Goal: Use online tool/utility: Utilize a website feature to perform a specific function

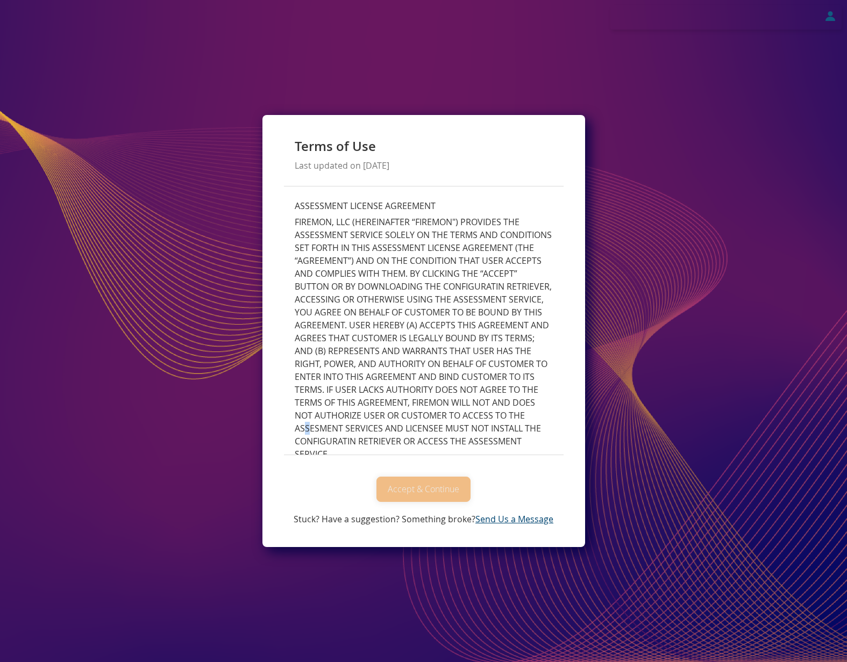
click at [465, 432] on p "FIREMON, LLC (HEREINAFTER “FIREMON") PROVIDES THE ASSESSMENT SERVICE SOLELY ON …" at bounding box center [424, 338] width 258 height 245
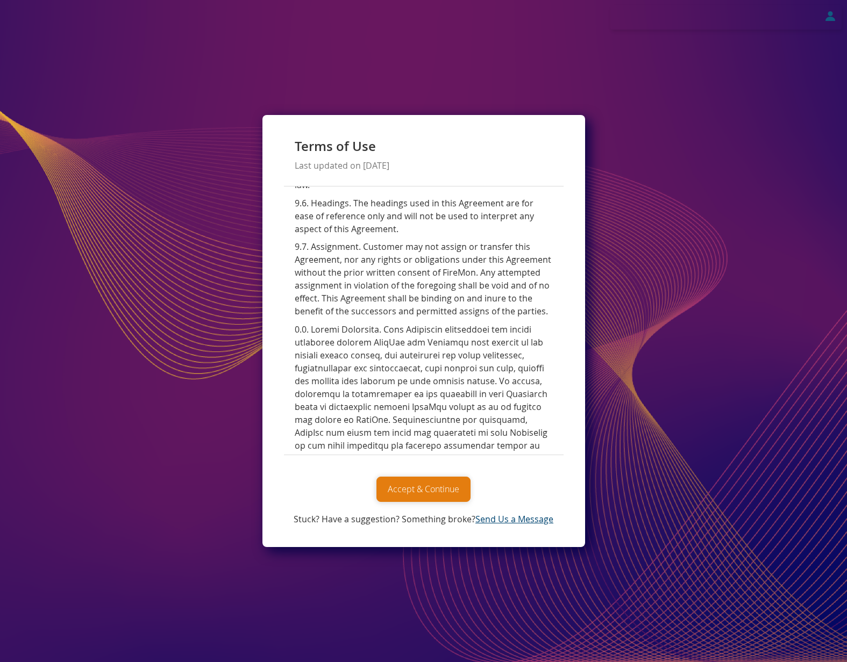
scroll to position [4750, 0]
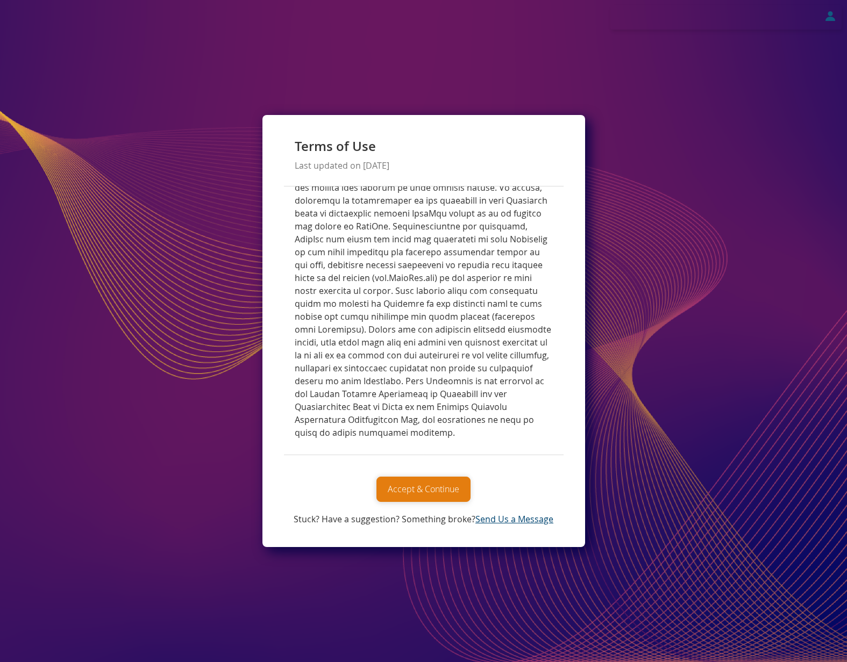
click at [427, 490] on button "Accept & Continue" at bounding box center [423, 489] width 94 height 25
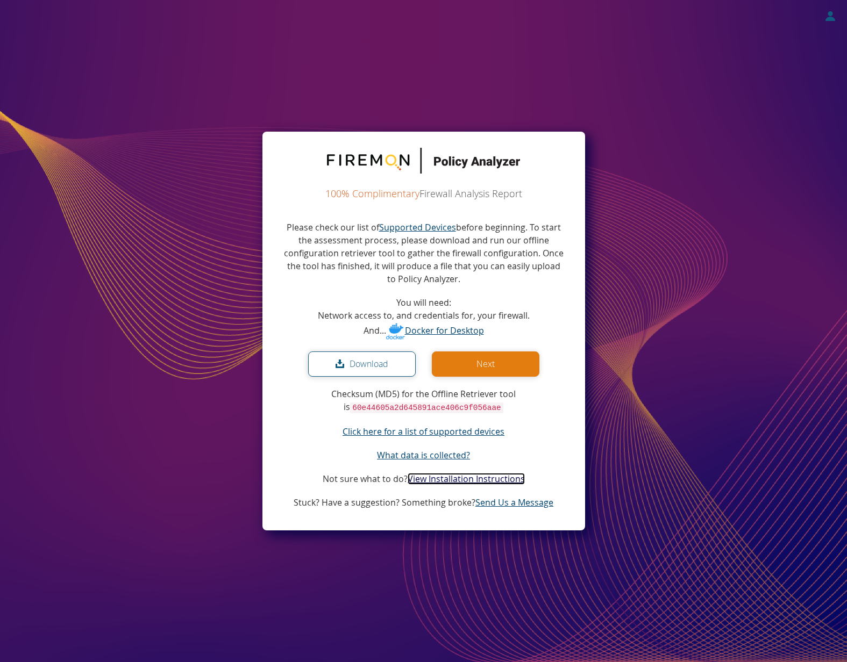
click at [469, 481] on link "View Installation Instructions" at bounding box center [465, 479] width 117 height 12
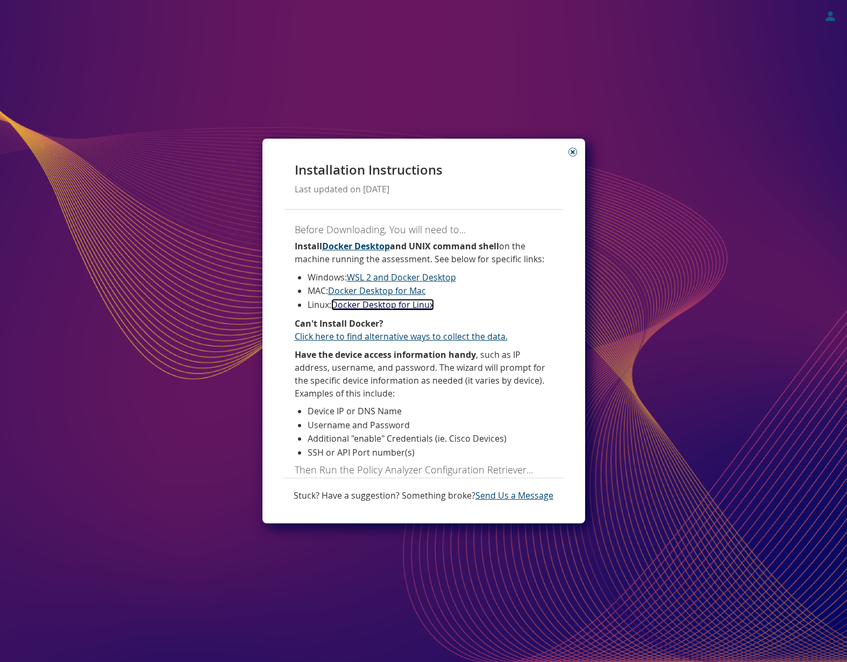
click at [383, 306] on link "Docker Desktop for Linux" at bounding box center [382, 305] width 103 height 12
click at [389, 304] on link "Docker Desktop for Linux" at bounding box center [382, 305] width 103 height 12
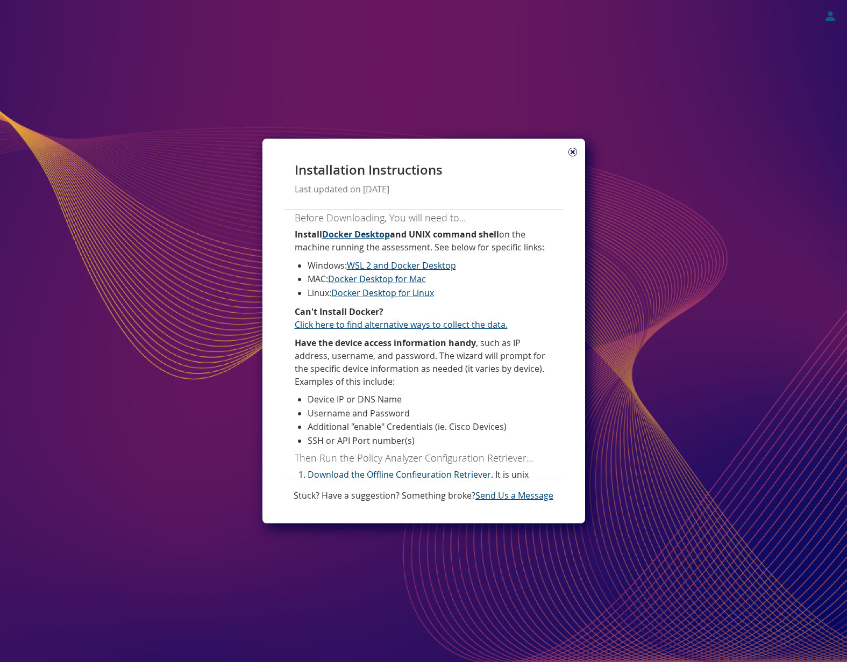
click at [571, 152] on icon at bounding box center [572, 152] width 9 height 9
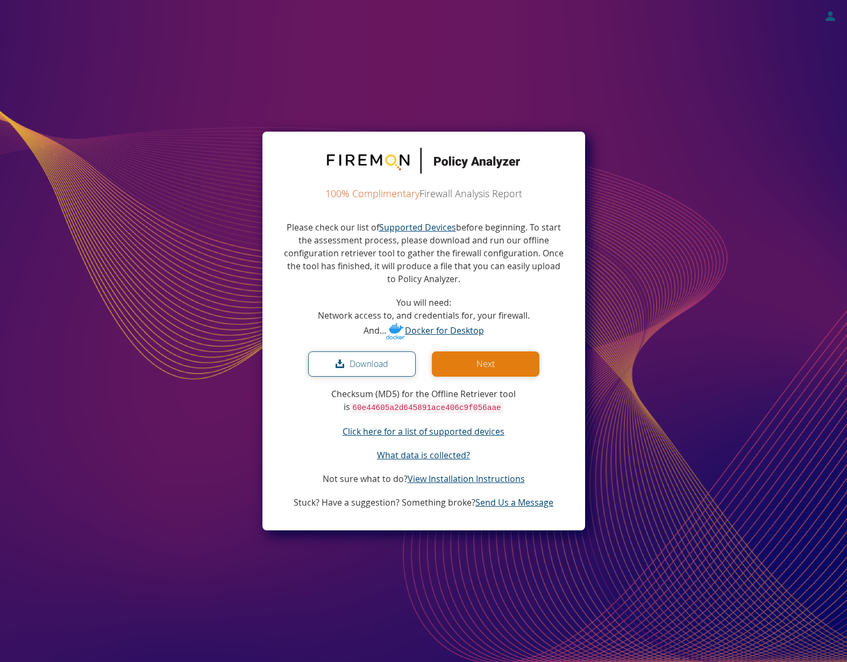
click at [517, 362] on button "Next" at bounding box center [486, 364] width 108 height 25
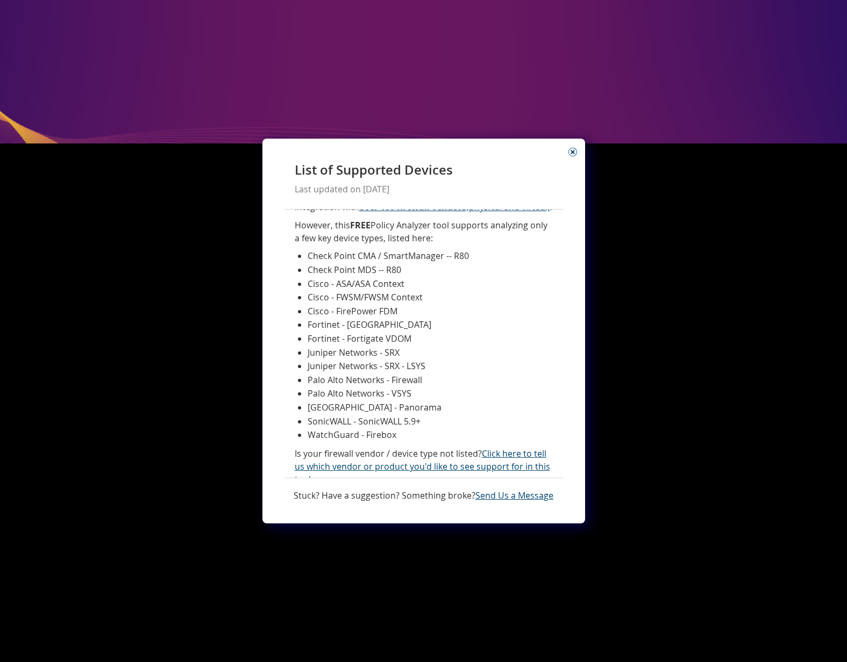
scroll to position [47, 0]
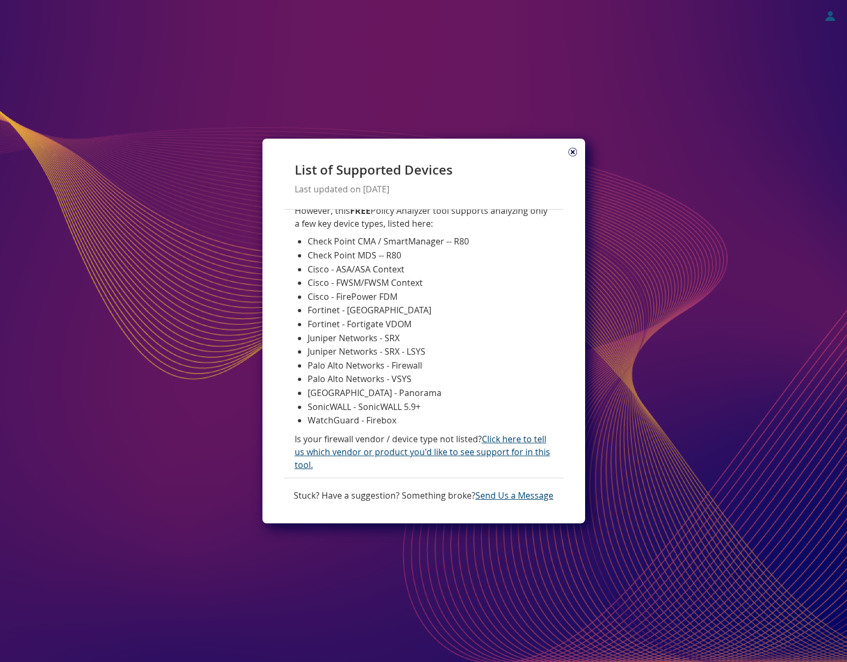
click at [571, 152] on icon at bounding box center [572, 152] width 9 height 9
